Goal: Task Accomplishment & Management: Manage account settings

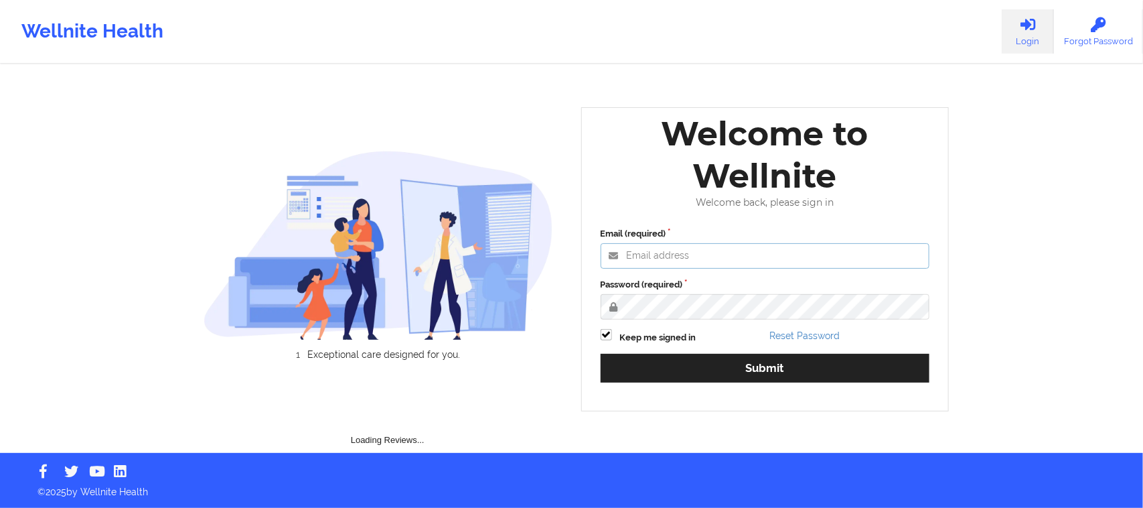
click at [652, 248] on input "Email (required)" at bounding box center [766, 255] width 330 height 25
type input "[EMAIL_ADDRESS][DOMAIN_NAME]"
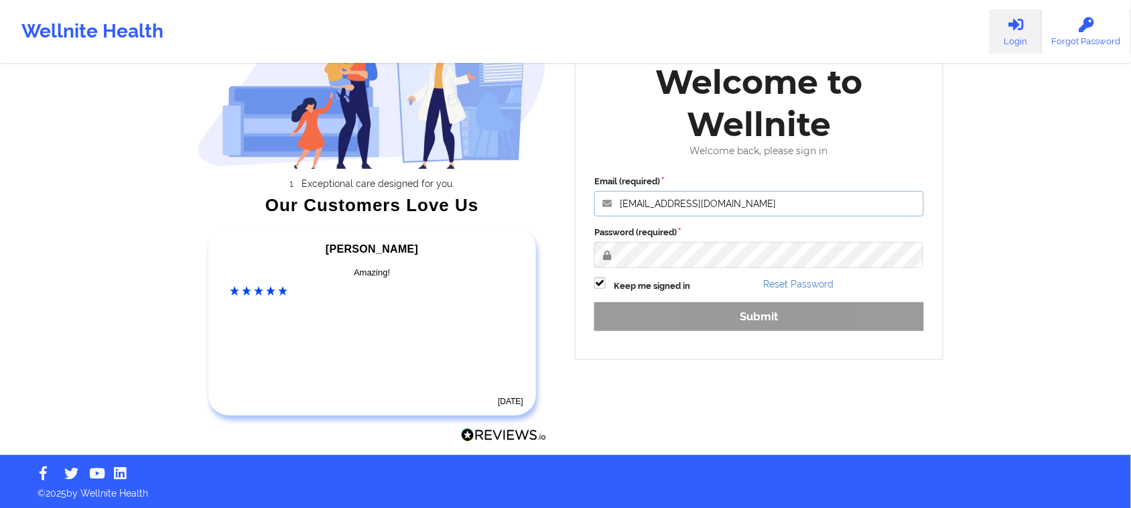
scroll to position [106, 0]
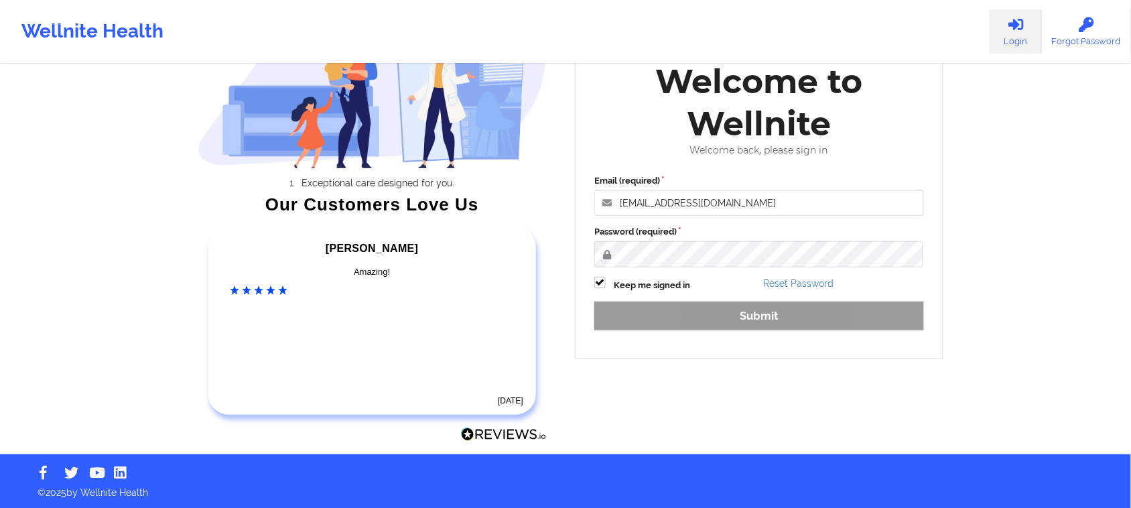
click at [760, 311] on div "Email (required) [EMAIL_ADDRESS][DOMAIN_NAME] Password (required) Keep me signe…" at bounding box center [759, 257] width 348 height 184
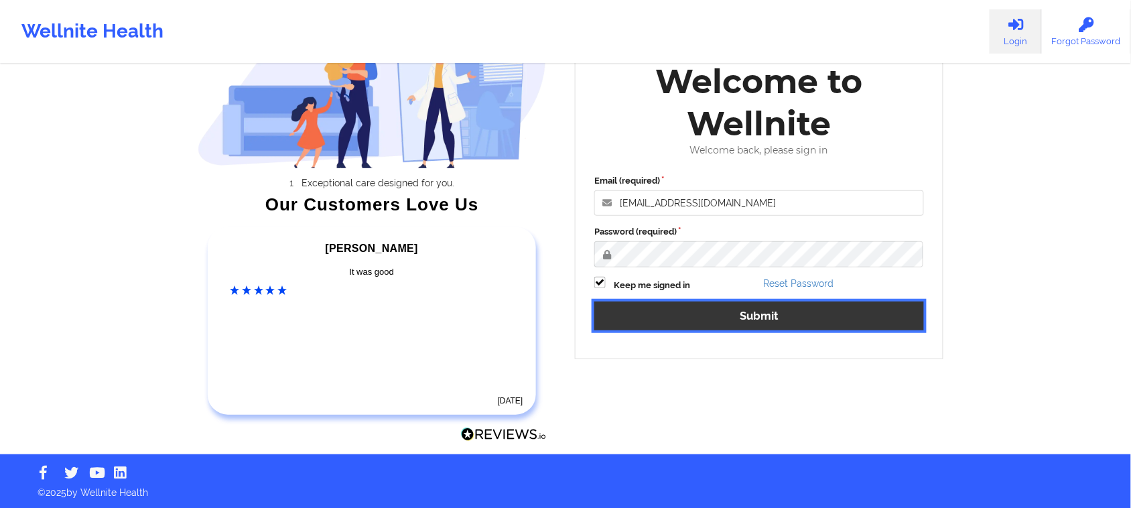
click at [786, 320] on button "Submit" at bounding box center [759, 315] width 330 height 29
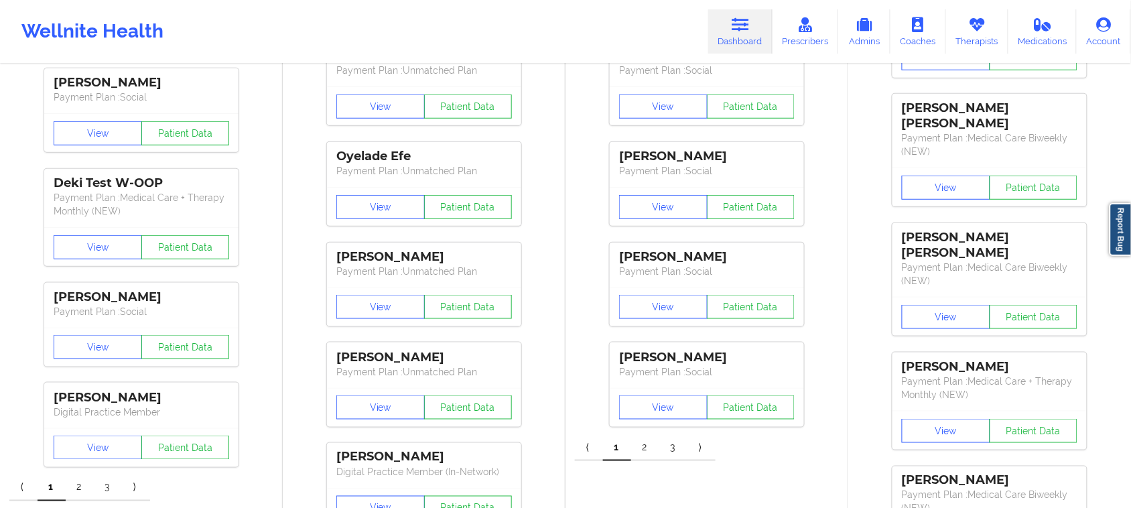
scroll to position [251, 0]
